Goal: Check status: Check status

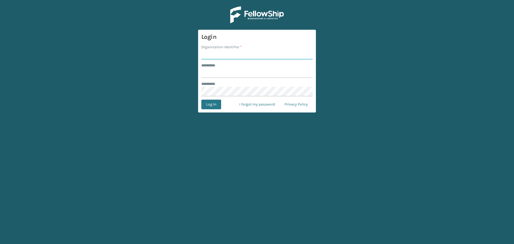
click at [243, 55] on input "Organization Identifier *" at bounding box center [256, 55] width 111 height 10
click at [224, 74] on input "******** *" at bounding box center [256, 73] width 111 height 10
click at [216, 59] on input "Organization Identifier *" at bounding box center [256, 55] width 111 height 10
type input "SuperAdminOrganization"
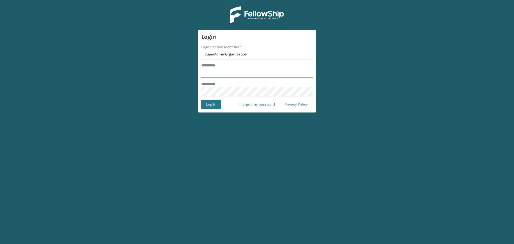
click at [226, 68] on input "******** *" at bounding box center [256, 73] width 111 height 10
drag, startPoint x: 226, startPoint y: 68, endPoint x: 231, endPoint y: 71, distance: 5.3
click at [226, 68] on input "******** *" at bounding box center [256, 73] width 111 height 10
type input "******"
click at [214, 103] on button "Log In" at bounding box center [211, 105] width 20 height 10
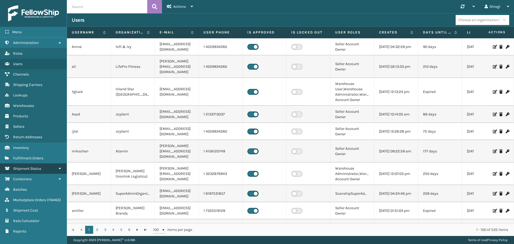
click at [51, 118] on link "Shipment Status" at bounding box center [33, 168] width 67 height 10
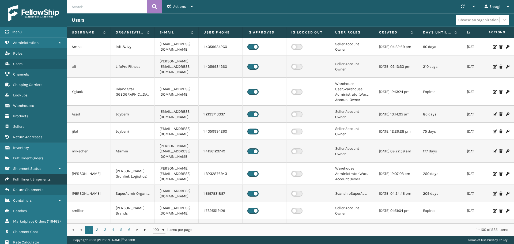
click at [41, 118] on link "Fulfillment Shipments" at bounding box center [33, 179] width 67 height 10
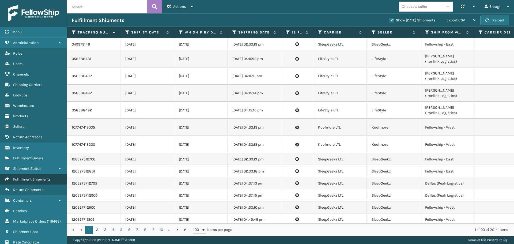
click at [54, 118] on link "Fulfillment Shipments" at bounding box center [33, 179] width 67 height 10
click at [263, 33] on icon at bounding box center [427, 32] width 4 height 5
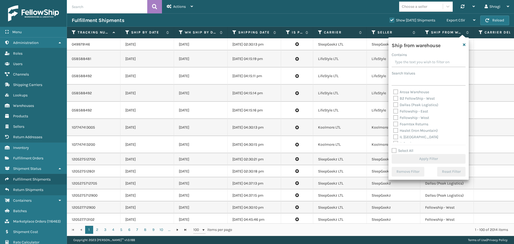
click at [263, 116] on label "Fellowship - West" at bounding box center [411, 117] width 36 height 5
click at [263, 116] on input "Fellowship - West" at bounding box center [393, 116] width 0 height 3
checkbox input "true"
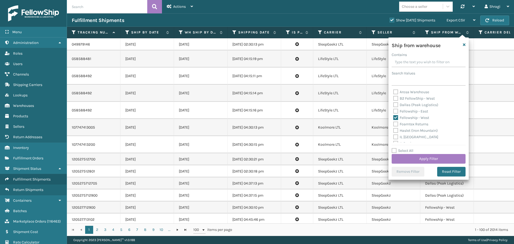
click at [263, 110] on label "Fellowship - East" at bounding box center [410, 111] width 35 height 5
click at [263, 110] on input "Fellowship - East" at bounding box center [393, 109] width 0 height 3
checkbox input "true"
click at [263, 107] on label "Dallas (Peak Logistics)" at bounding box center [415, 105] width 45 height 5
click at [263, 105] on input "Dallas (Peak Logistics)" at bounding box center [393, 103] width 0 height 3
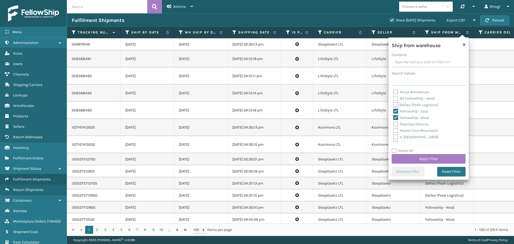
checkbox input "true"
click at [263, 105] on label "Haslet (Iron Mountain)" at bounding box center [415, 103] width 44 height 5
click at [263, 104] on input "Haslet (Iron Mountain)" at bounding box center [393, 102] width 0 height 3
checkbox input "true"
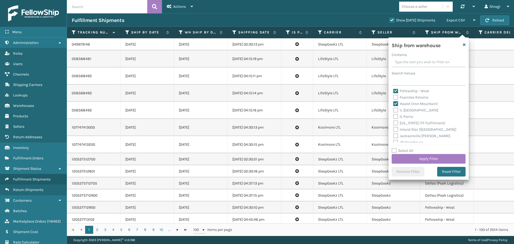
click at [263, 118] on label "[US_STATE] (TF Fulfillment)" at bounding box center [419, 123] width 52 height 5
click at [263, 118] on input "[US_STATE] (TF Fulfillment)" at bounding box center [393, 121] width 0 height 3
checkbox input "true"
click at [263, 118] on label "[PERSON_NAME]" at bounding box center [410, 141] width 35 height 5
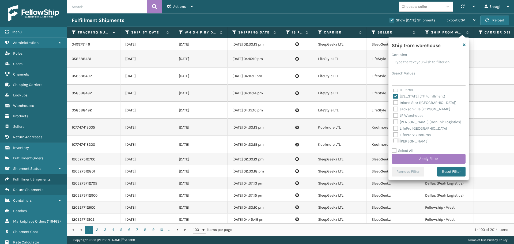
click at [263, 118] on input "[PERSON_NAME]" at bounding box center [393, 139] width 0 height 3
checkbox input "true"
click at [263, 109] on div "SleepGeekz Warehouse" at bounding box center [428, 112] width 71 height 6
click at [263, 113] on label "SleepGeekz Warehouse" at bounding box center [416, 112] width 46 height 5
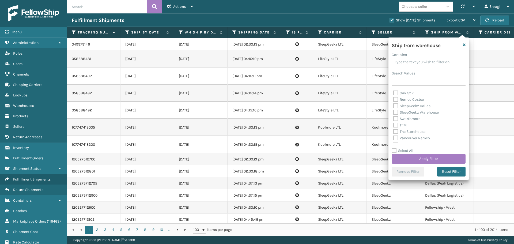
click at [263, 113] on input "SleepGeekz Warehouse" at bounding box center [393, 110] width 0 height 3
checkbox input "true"
drag, startPoint x: 398, startPoint y: 128, endPoint x: 395, endPoint y: 126, distance: 4.2
click at [263, 118] on div "TFM" at bounding box center [428, 125] width 71 height 6
click at [263, 118] on label "TFM" at bounding box center [399, 125] width 13 height 5
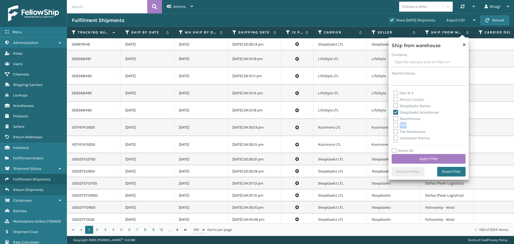
click at [263, 118] on input "TFM" at bounding box center [393, 123] width 0 height 3
checkbox input "true"
click at [263, 118] on button "Apply Filter" at bounding box center [429, 159] width 74 height 10
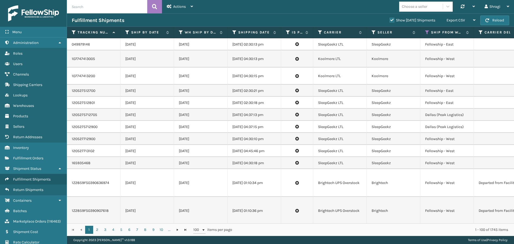
click at [233, 30] on th "Shipping Date" at bounding box center [255, 33] width 54 height 12
click at [233, 30] on icon at bounding box center [234, 32] width 4 height 5
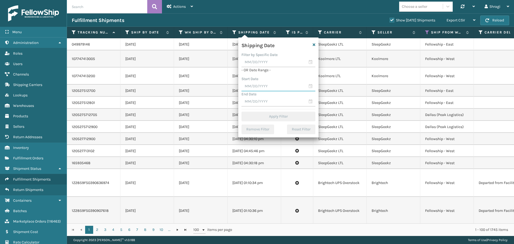
click at [263, 85] on input "text" at bounding box center [278, 87] width 74 height 10
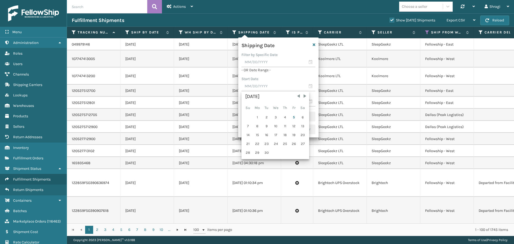
click at [263, 113] on div "[DATE] Su Mo Tu We Th Fr Sa 1 2 3 4 5 6 7 8 9 10 11 12 13 14 15 16 17 18 19 20 …" at bounding box center [275, 125] width 65 height 65
click at [263, 114] on div "4" at bounding box center [285, 117] width 8 height 8
type input "[DATE]"
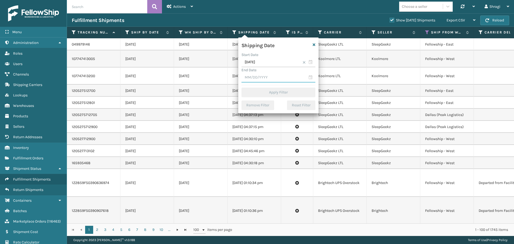
click at [247, 81] on input "text" at bounding box center [278, 78] width 74 height 10
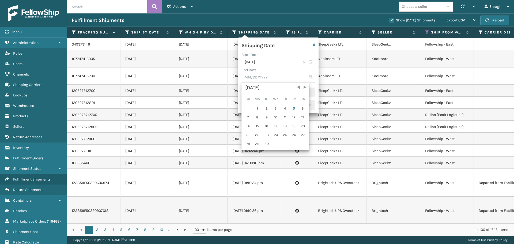
click at [263, 108] on div "[DATE] Su Mo Tu We Th Fr Sa 1 2 3 4 5 6 7 8 9 10 11 12 13 14 15 16 17 18 19 20 …" at bounding box center [275, 116] width 65 height 65
click at [263, 108] on div "4" at bounding box center [285, 108] width 8 height 8
type input "[DATE]"
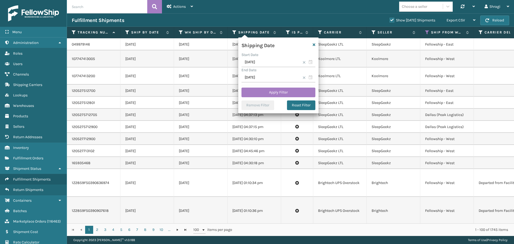
click at [263, 83] on div "Shipping Date Start Date [DATE] End Date [DATE] Apply Filter Remove Filter Rese…" at bounding box center [278, 75] width 80 height 76
click at [263, 89] on button "Apply Filter" at bounding box center [278, 93] width 74 height 10
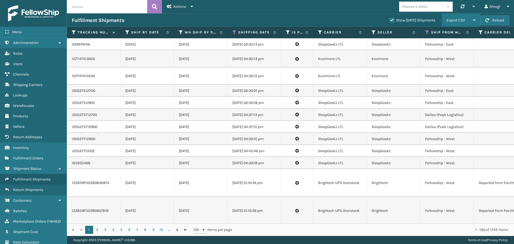
click at [263, 24] on div "Export CSV" at bounding box center [461, 20] width 29 height 13
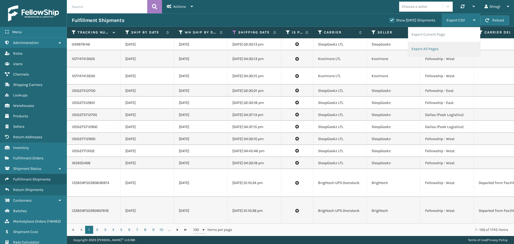
click at [263, 55] on li "Export All Pages" at bounding box center [444, 49] width 72 height 14
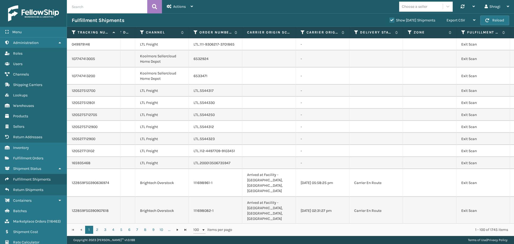
scroll to position [0, 1222]
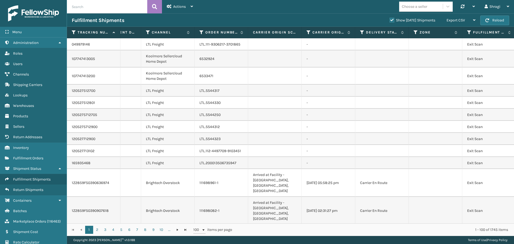
click at [263, 33] on th "Delivery Status" at bounding box center [382, 33] width 54 height 12
click at [263, 32] on icon at bounding box center [362, 32] width 4 height 5
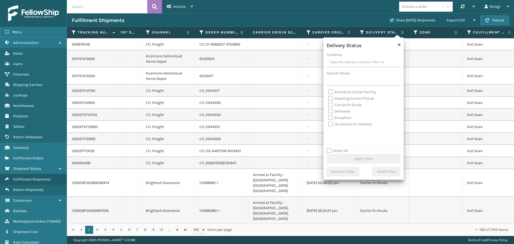
click at [263, 99] on label "Awaiting Carrier Pickup" at bounding box center [351, 98] width 46 height 5
click at [263, 99] on input "Awaiting Carrier Pickup" at bounding box center [328, 96] width 0 height 3
checkbox input "true"
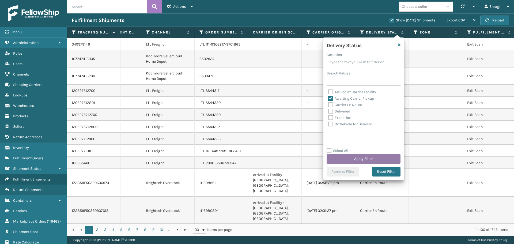
click at [263, 118] on button "Apply Filter" at bounding box center [364, 159] width 74 height 10
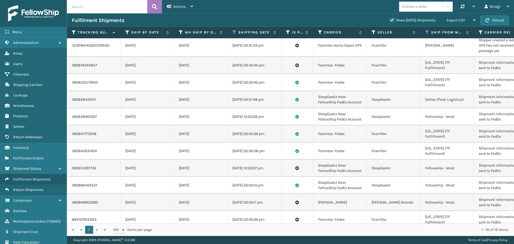
scroll to position [141, 0]
